Goal: Use online tool/utility: Utilize a website feature to perform a specific function

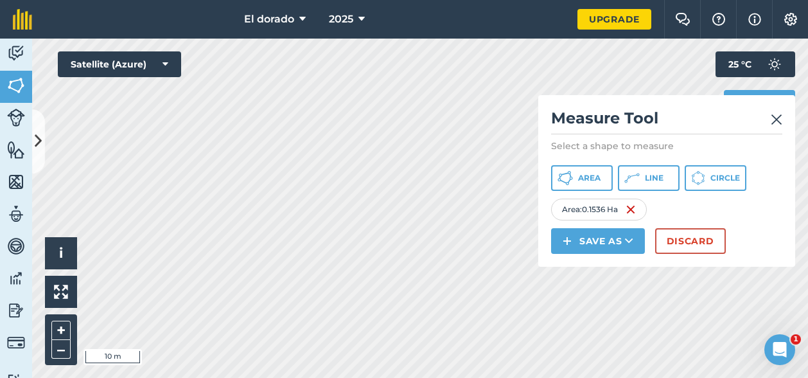
drag, startPoint x: 0, startPoint y: 0, endPoint x: 779, endPoint y: 121, distance: 788.1
click at [779, 121] on img at bounding box center [777, 119] width 12 height 15
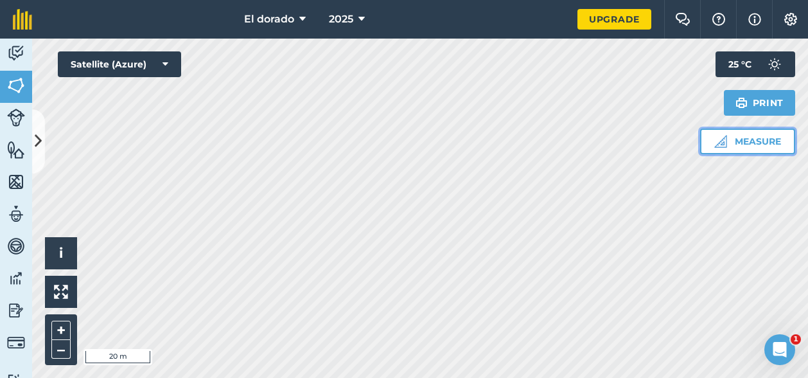
click at [738, 143] on button "Measure" at bounding box center [747, 142] width 95 height 26
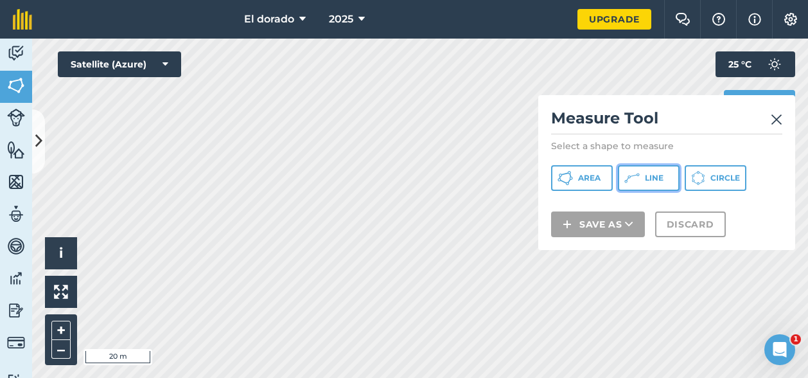
click at [644, 179] on button "Line" at bounding box center [649, 178] width 62 height 26
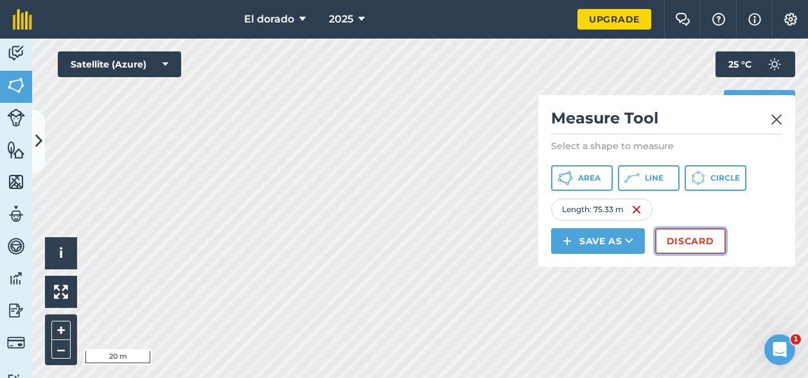
click at [706, 249] on button "Discard" at bounding box center [690, 241] width 71 height 26
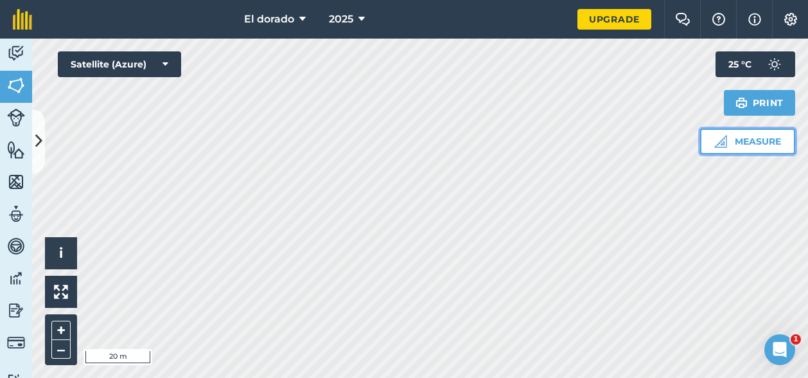
click at [761, 133] on button "Measure" at bounding box center [747, 142] width 95 height 26
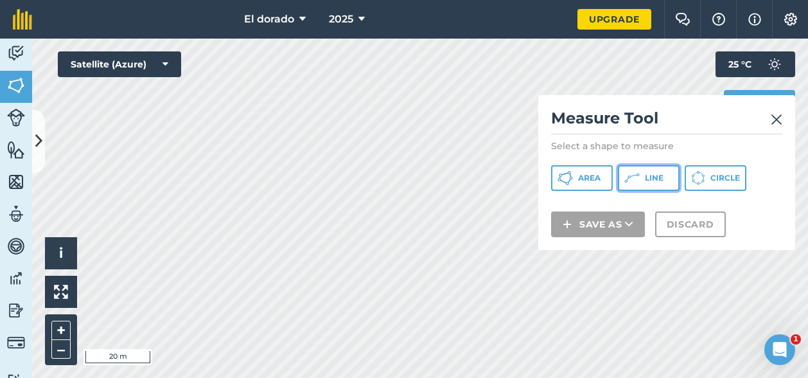
click at [644, 179] on button "Line" at bounding box center [649, 178] width 62 height 26
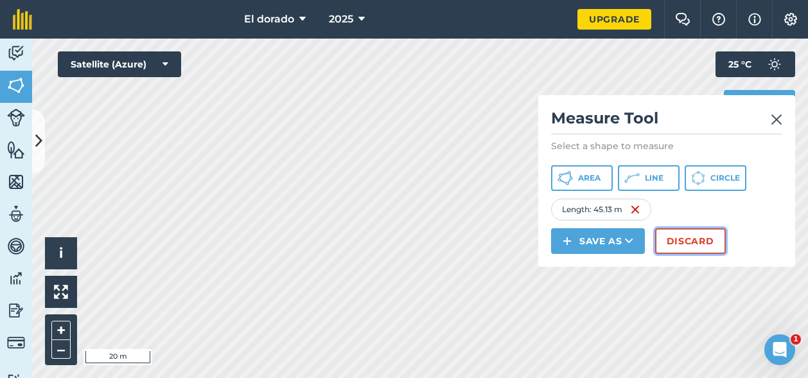
click at [686, 238] on button "Discard" at bounding box center [690, 241] width 71 height 26
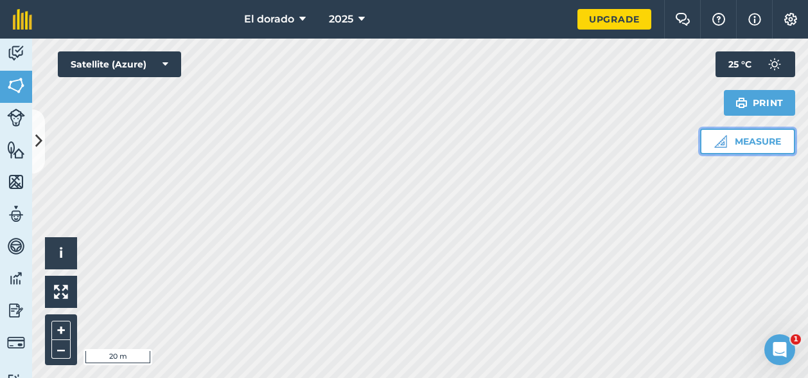
click at [763, 139] on button "Measure" at bounding box center [747, 142] width 95 height 26
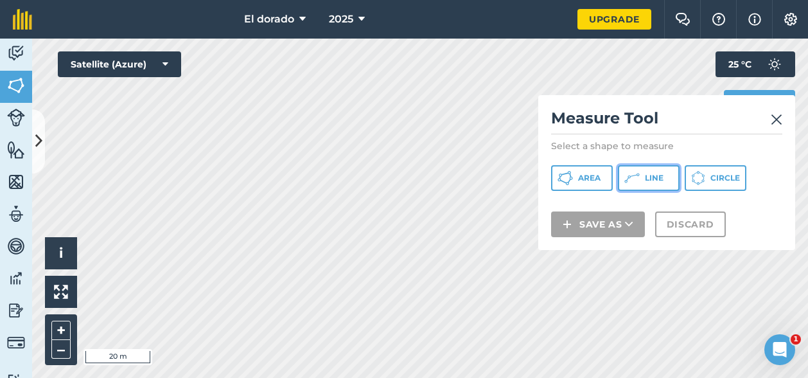
click at [658, 179] on span "Line" at bounding box center [654, 178] width 19 height 10
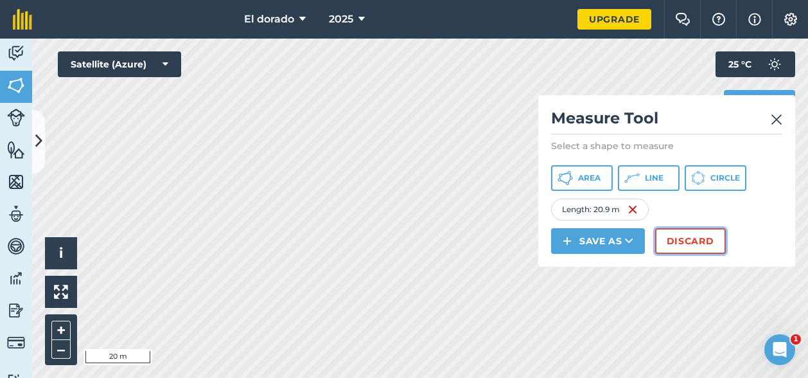
click at [695, 237] on button "Discard" at bounding box center [690, 241] width 71 height 26
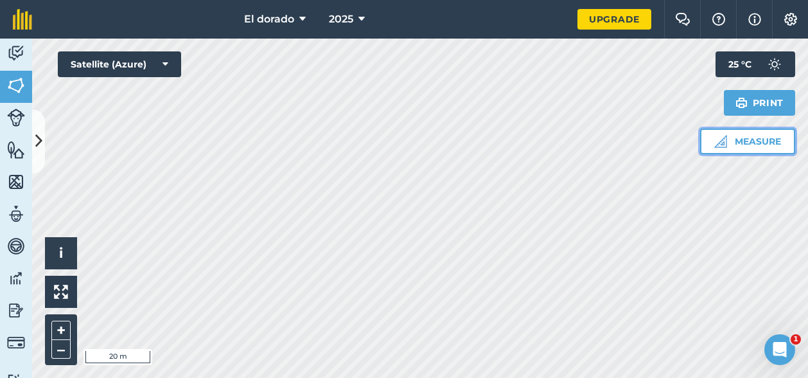
click at [747, 146] on button "Measure" at bounding box center [747, 142] width 95 height 26
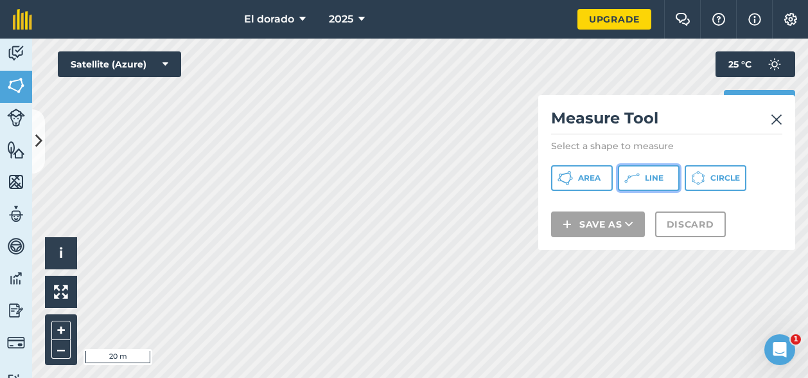
click at [666, 176] on button "Line" at bounding box center [649, 178] width 62 height 26
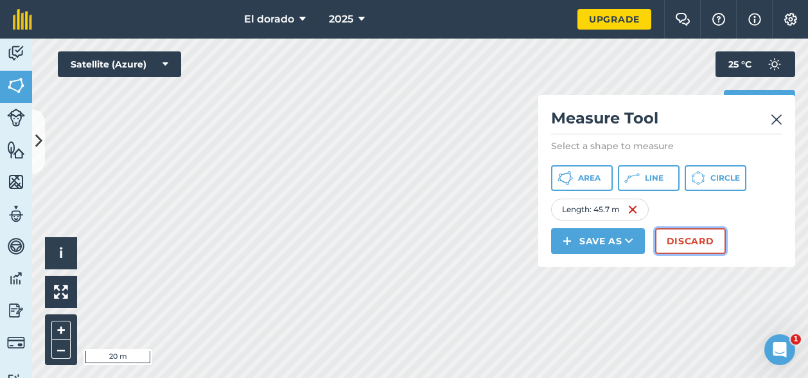
click at [681, 236] on button "Discard" at bounding box center [690, 241] width 71 height 26
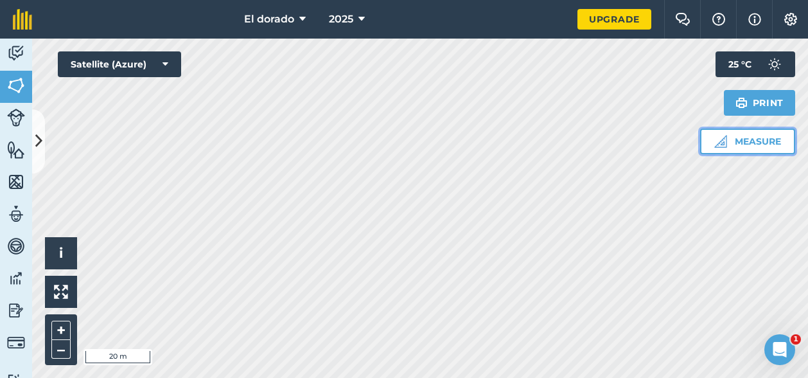
click at [718, 143] on img at bounding box center [721, 141] width 13 height 13
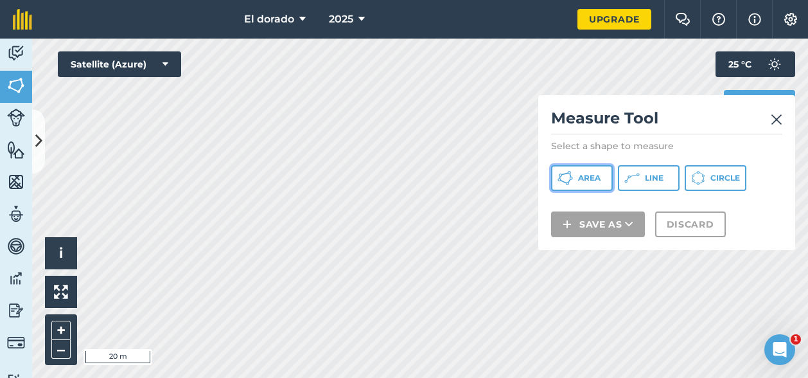
click at [586, 174] on span "Area" at bounding box center [589, 178] width 22 height 10
